Goal: Task Accomplishment & Management: Manage account settings

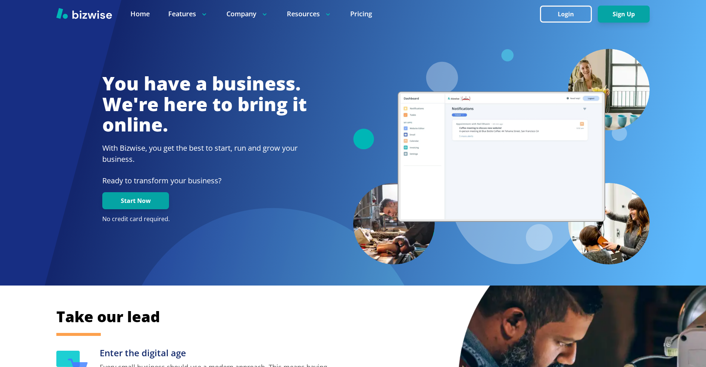
click at [568, 15] on button "Login" at bounding box center [566, 14] width 52 height 17
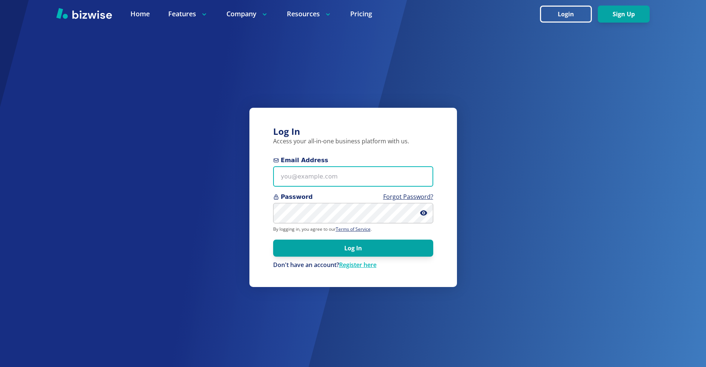
click at [316, 171] on input "Email Address" at bounding box center [353, 176] width 160 height 20
paste input "sandy@jazzygemsstudio.com"
type input "sandy@jazzygemsstudio.com"
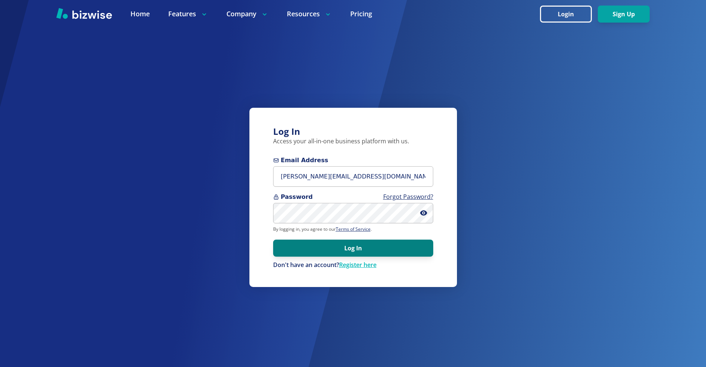
click at [360, 248] on button "Log In" at bounding box center [353, 248] width 160 height 17
